Goal: Task Accomplishment & Management: Manage account settings

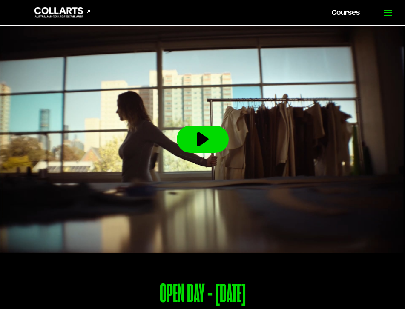
click at [390, 10] on line at bounding box center [388, 10] width 8 height 0
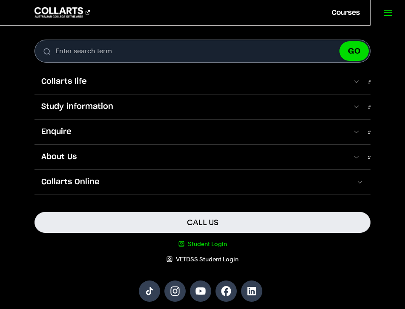
click at [207, 244] on link "Student Login" at bounding box center [203, 244] width 336 height 9
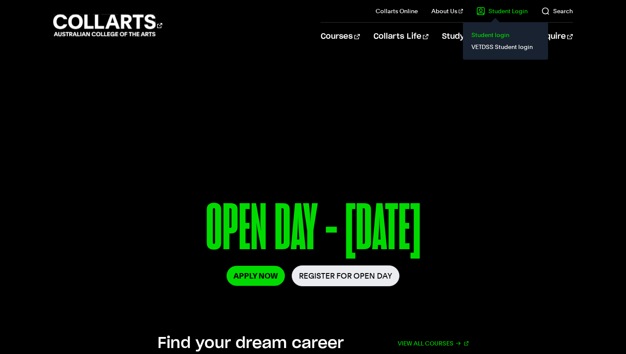
click at [493, 35] on link "Student login" at bounding box center [506, 35] width 72 height 12
click at [489, 33] on link "Student login" at bounding box center [506, 35] width 72 height 12
click at [493, 35] on link "Student login" at bounding box center [506, 35] width 72 height 12
